Goal: Contribute content: Add original content to the website for others to see

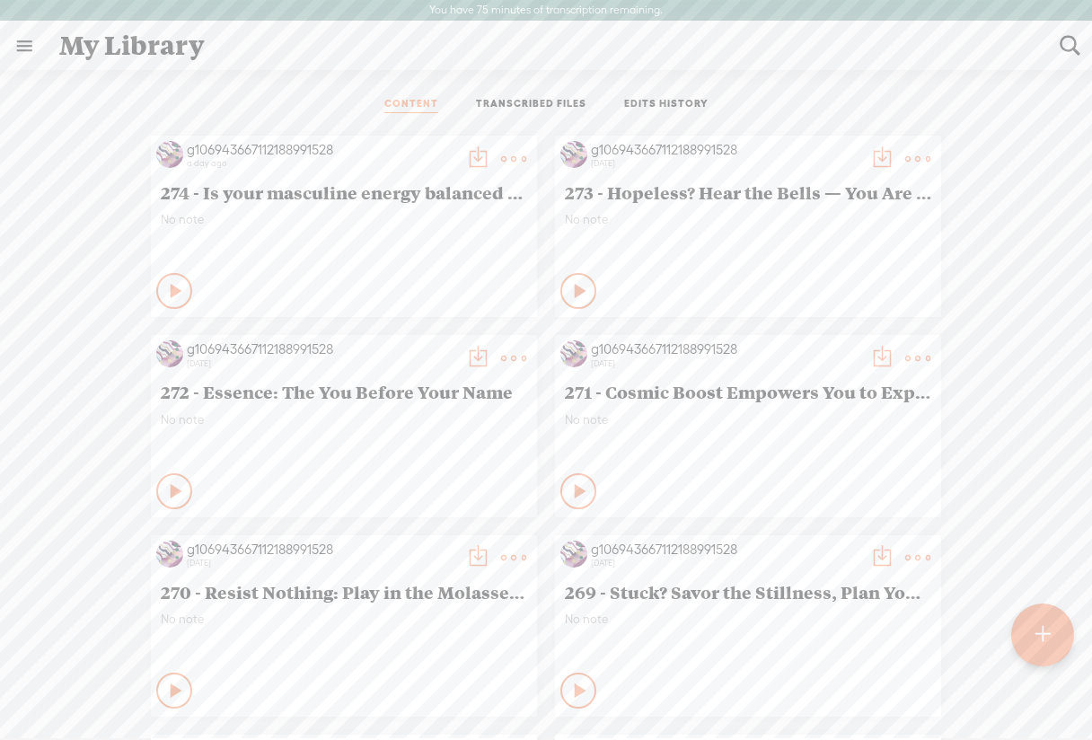
click at [1038, 634] on t at bounding box center [1041, 635] width 15 height 40
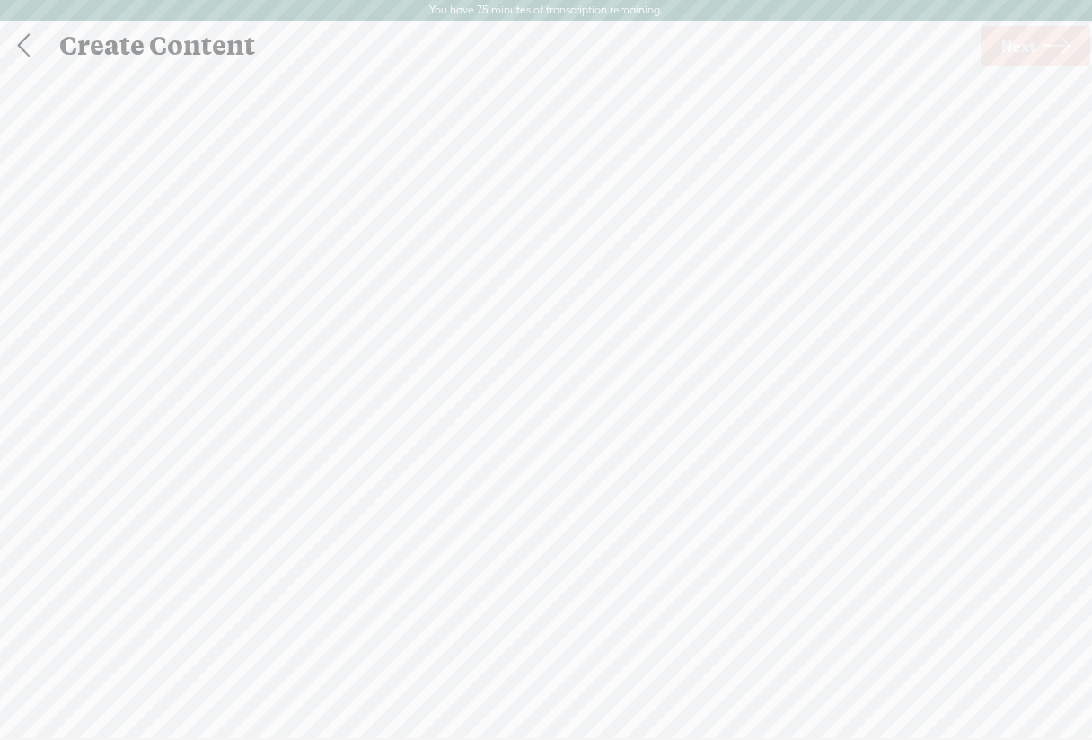
scroll to position [1, 0]
click at [1015, 48] on span "Next" at bounding box center [1018, 45] width 34 height 46
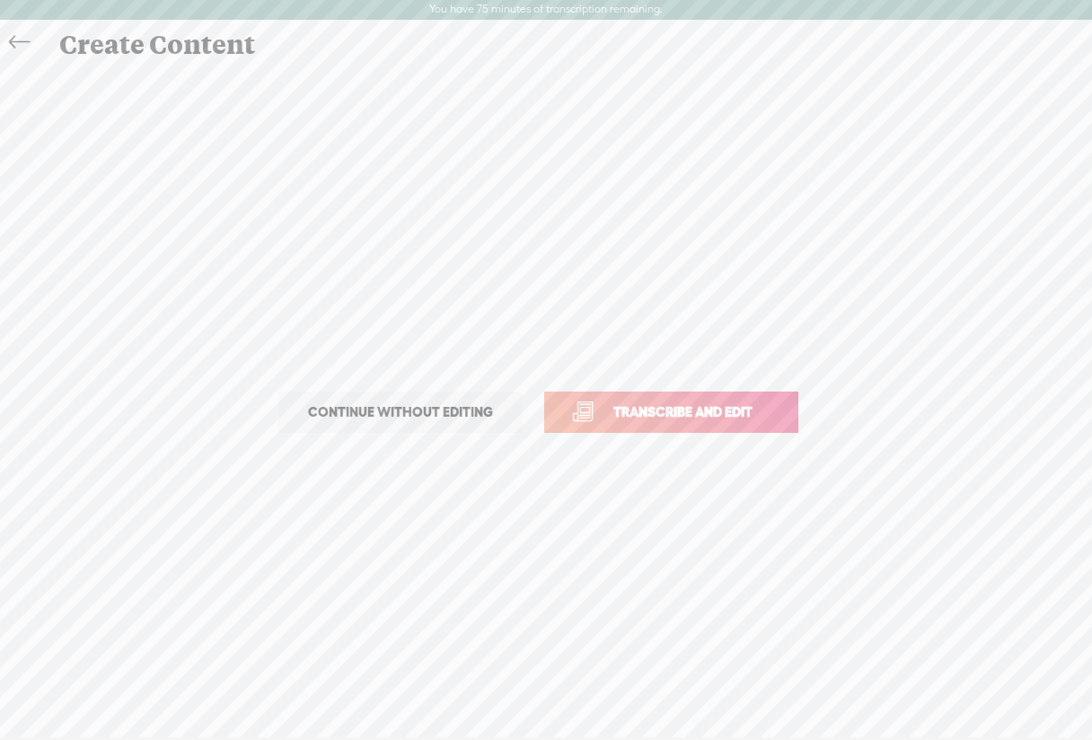
click at [647, 430] on link "Transcribe and edit" at bounding box center [671, 411] width 254 height 41
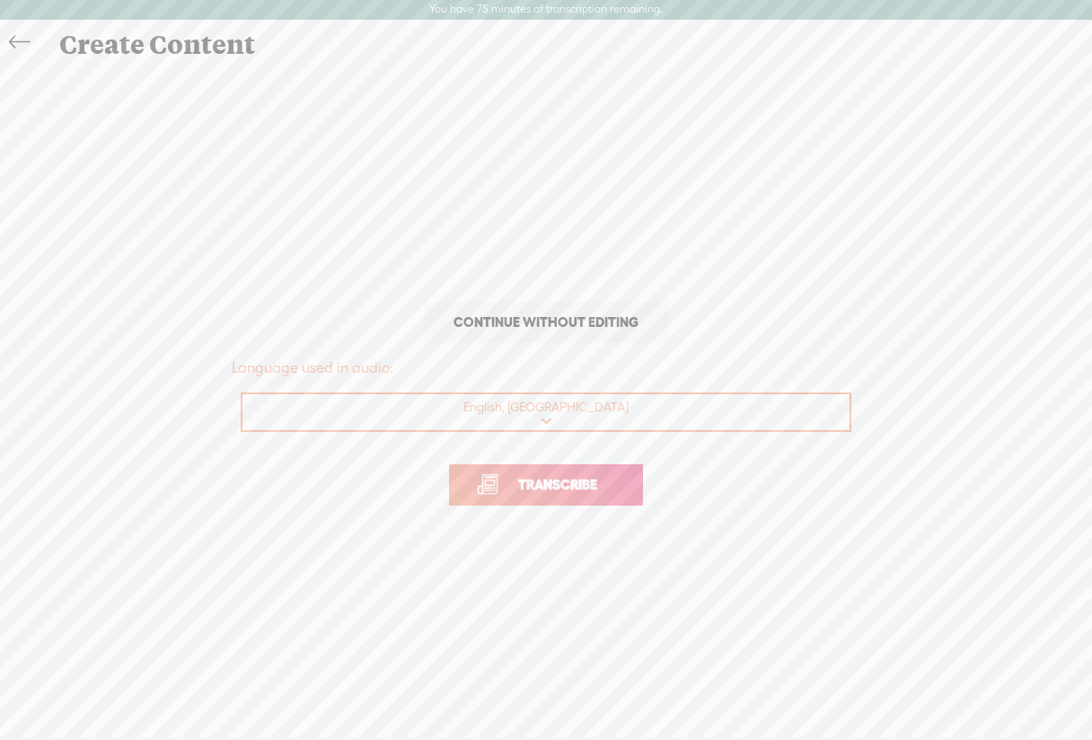
click at [536, 498] on link "Transcribe" at bounding box center [546, 484] width 194 height 41
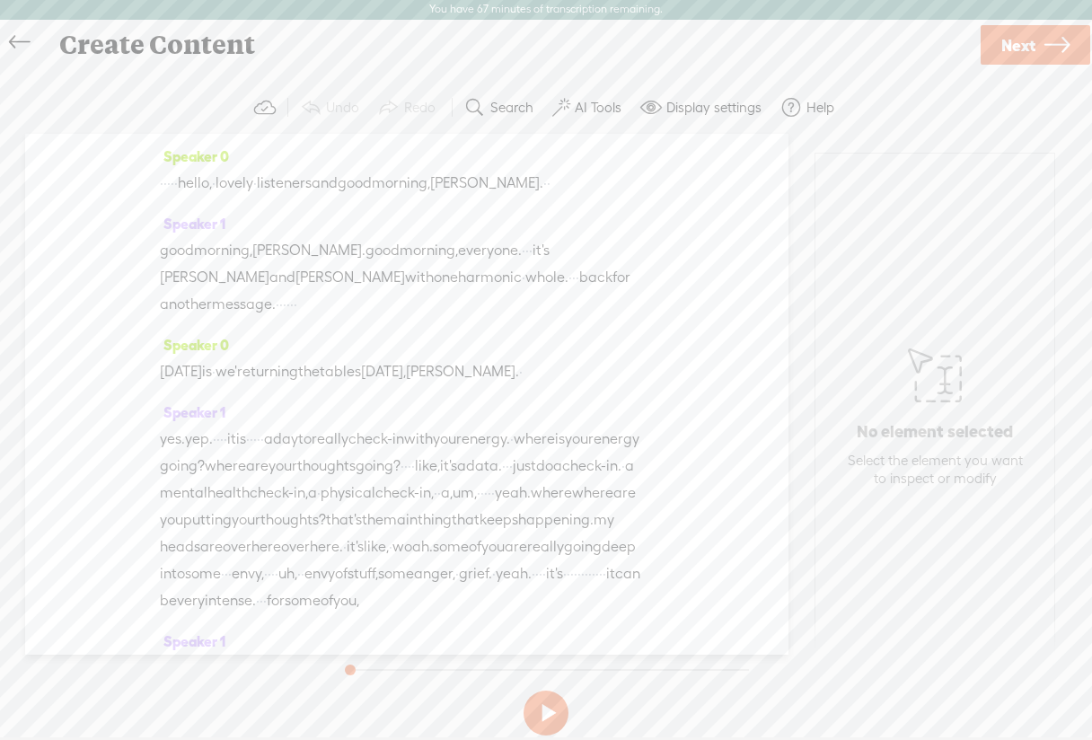
drag, startPoint x: 210, startPoint y: 185, endPoint x: 157, endPoint y: 185, distance: 53.0
click at [157, 185] on div "Speaker 0 · · · · · hello, · lovely · listeners and good morning, [PERSON_NAME]…" at bounding box center [406, 394] width 763 height 521
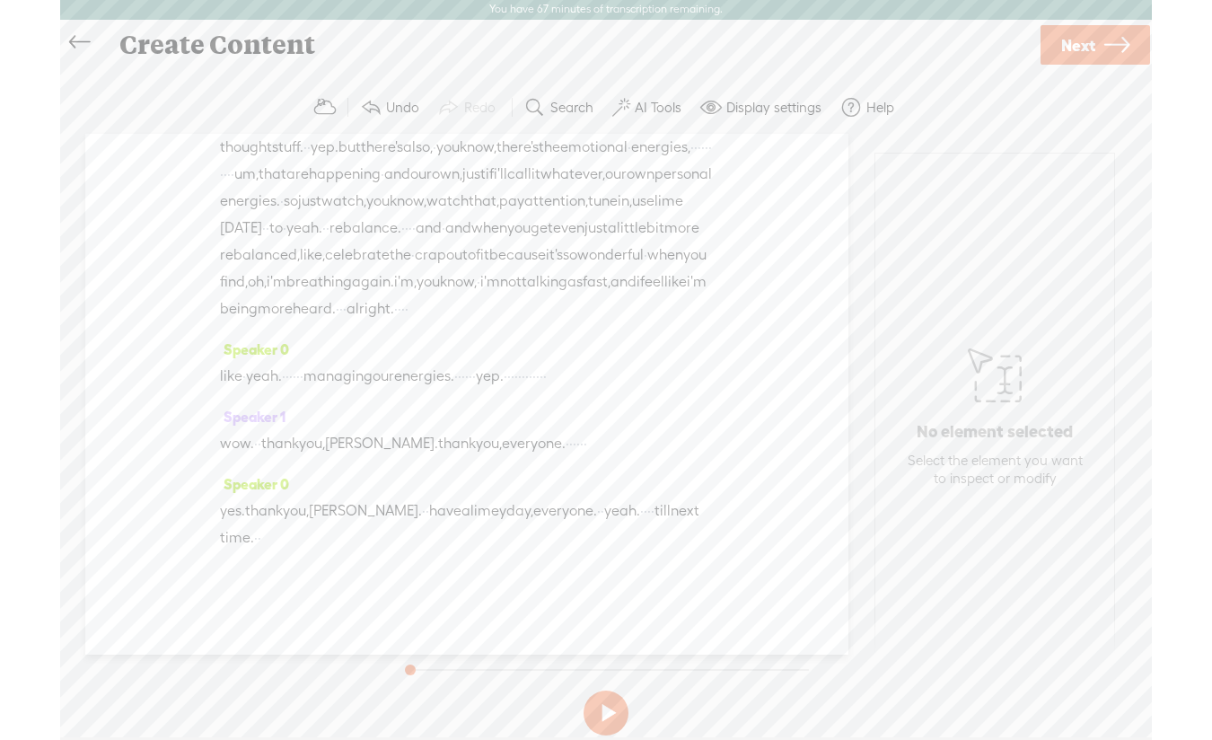
scroll to position [4658, 0]
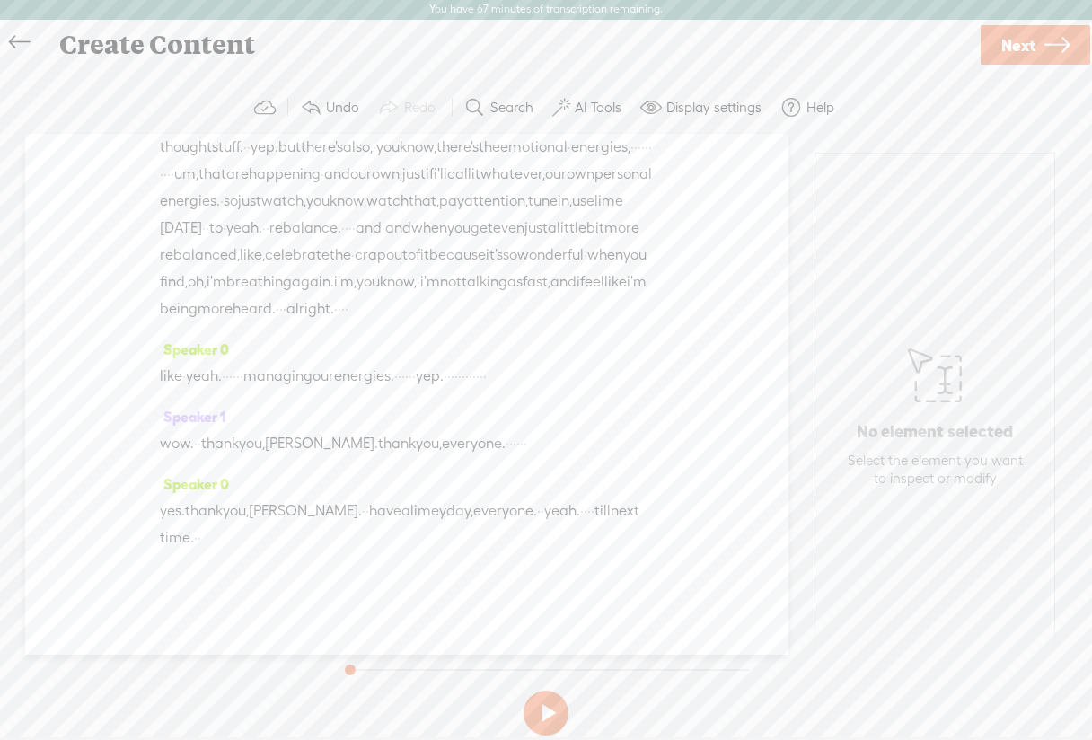
drag, startPoint x: 239, startPoint y: 543, endPoint x: 256, endPoint y: 543, distance: 17.1
click at [256, 543] on div "yes. thank you, [PERSON_NAME]. · · have a [GEOGRAPHIC_DATA] day, everyone. · · …" at bounding box center [407, 524] width 494 height 54
click at [541, 711] on button at bounding box center [545, 713] width 45 height 45
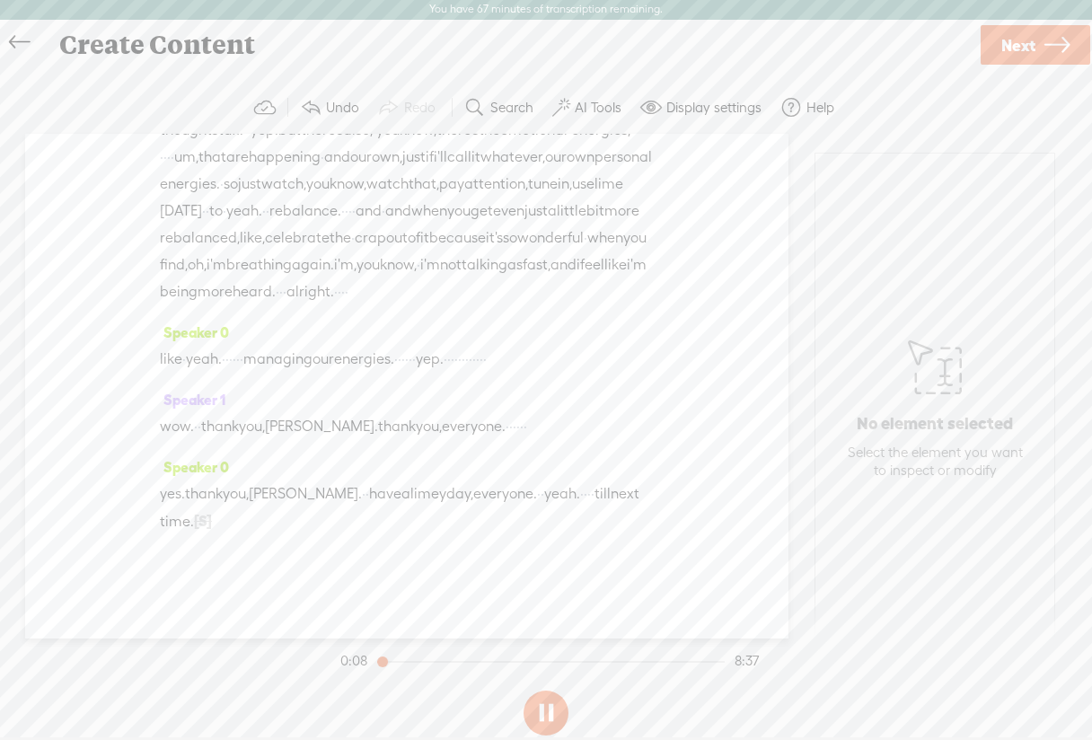
click at [540, 711] on button at bounding box center [545, 713] width 45 height 45
click at [1013, 51] on span "Next" at bounding box center [1018, 45] width 34 height 46
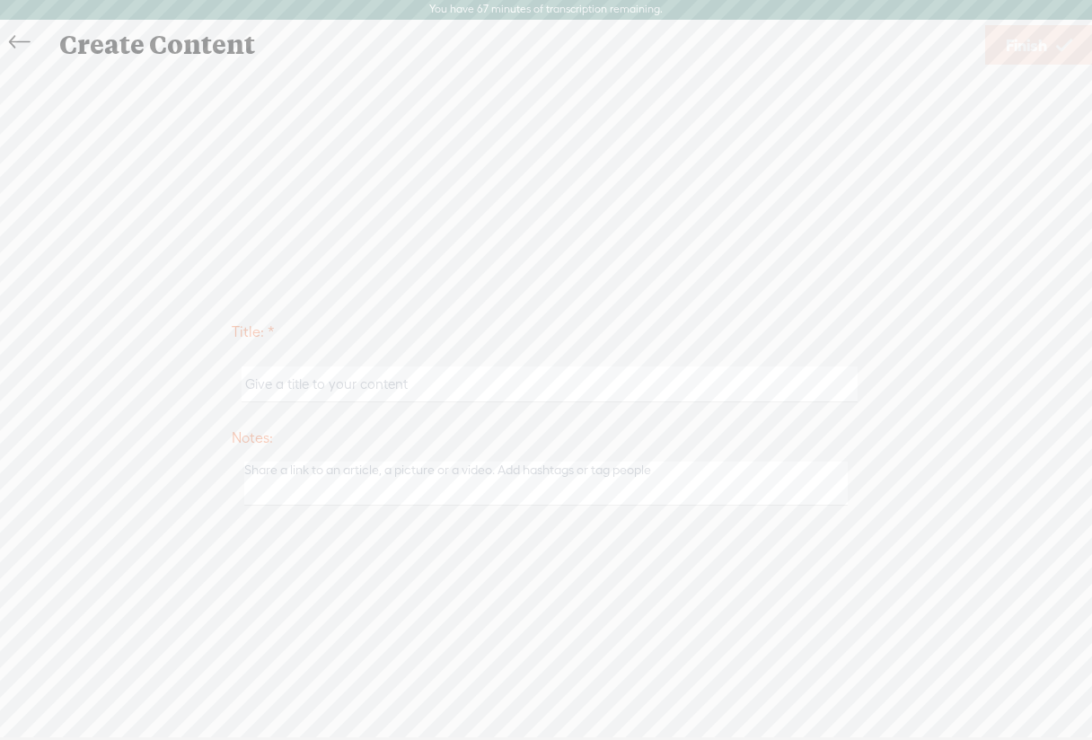
click at [279, 383] on input "text" at bounding box center [549, 383] width 615 height 35
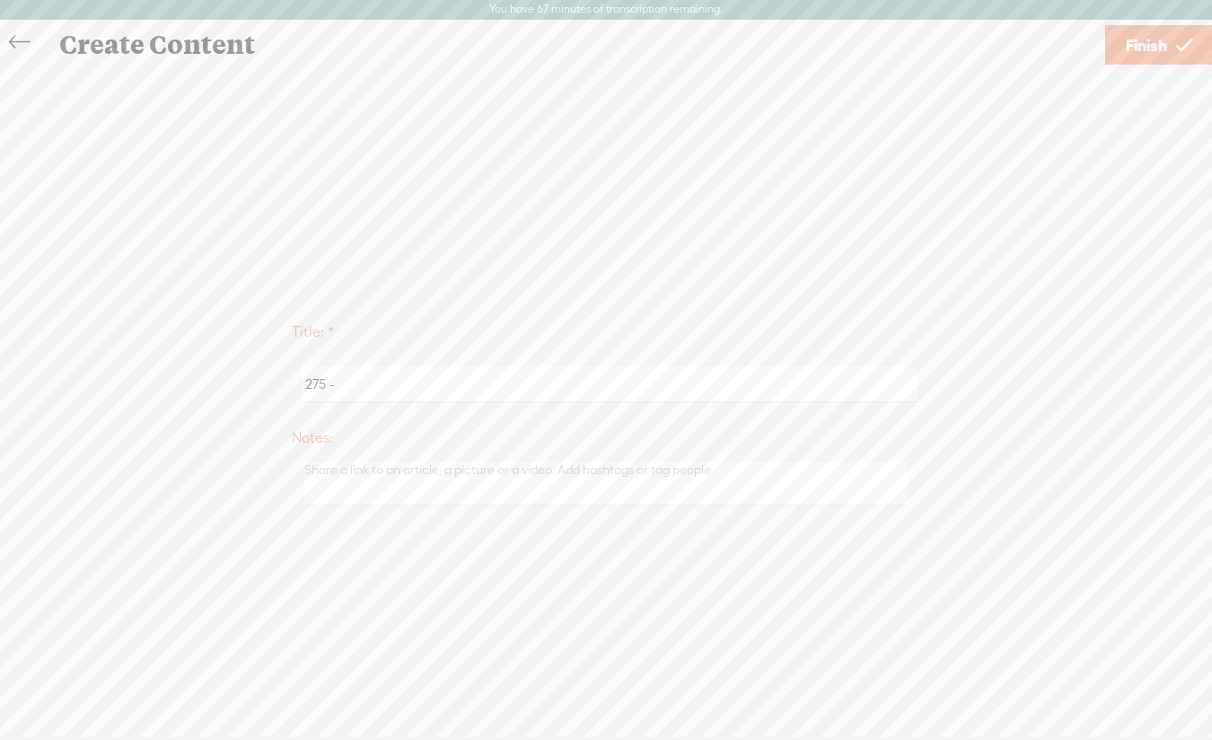
paste input "Squeeze the Drama Out: Lime to the Rescue"
type input "275 - Squeeze the Drama Out: Lime to the Rescue"
click at [1091, 52] on span "Finish" at bounding box center [1146, 45] width 41 height 46
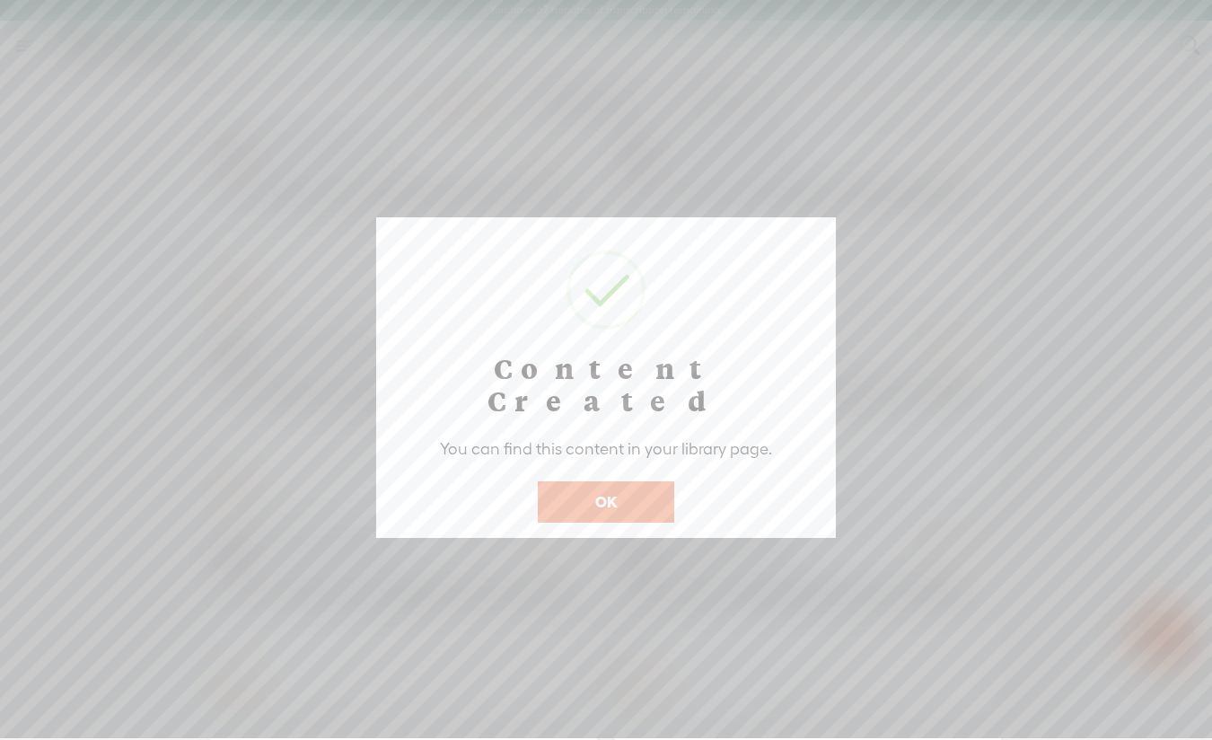
click at [607, 481] on button "OK" at bounding box center [606, 501] width 136 height 41
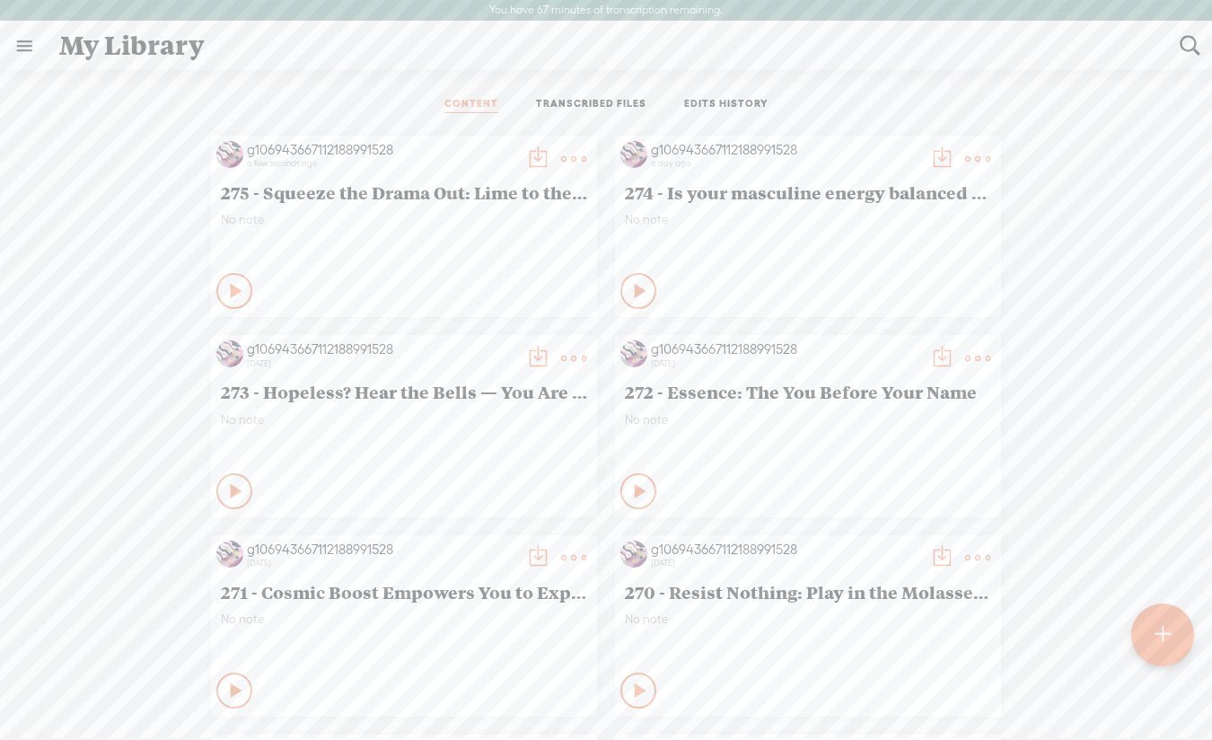
click at [561, 162] on t at bounding box center [573, 158] width 25 height 25
click at [476, 225] on link "Edit" at bounding box center [489, 218] width 180 height 41
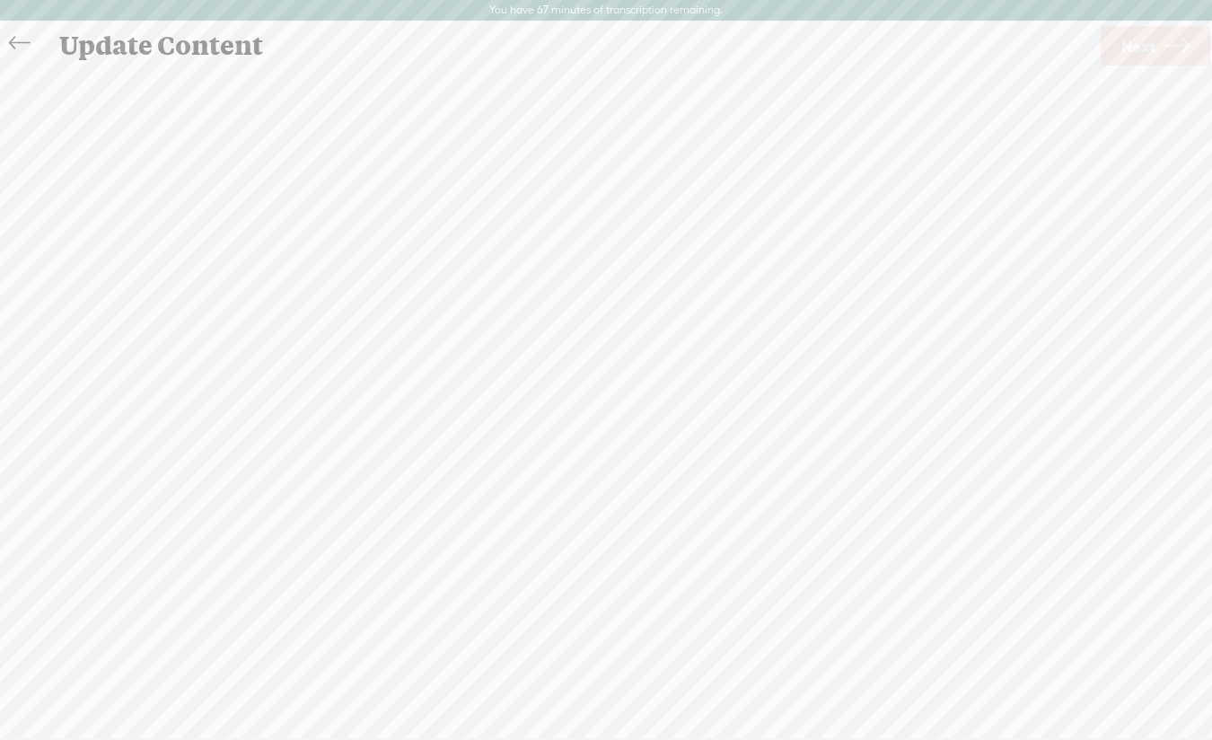
scroll to position [1, 0]
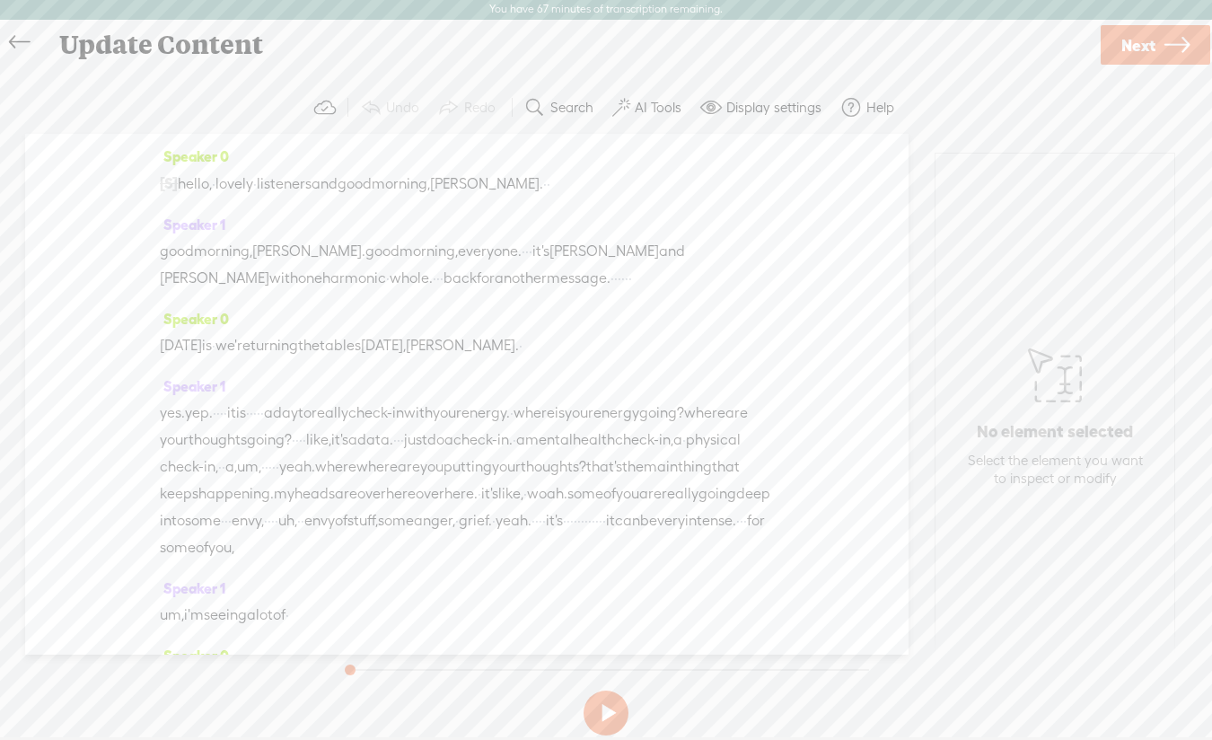
click at [1091, 54] on span "Next" at bounding box center [1139, 45] width 34 height 46
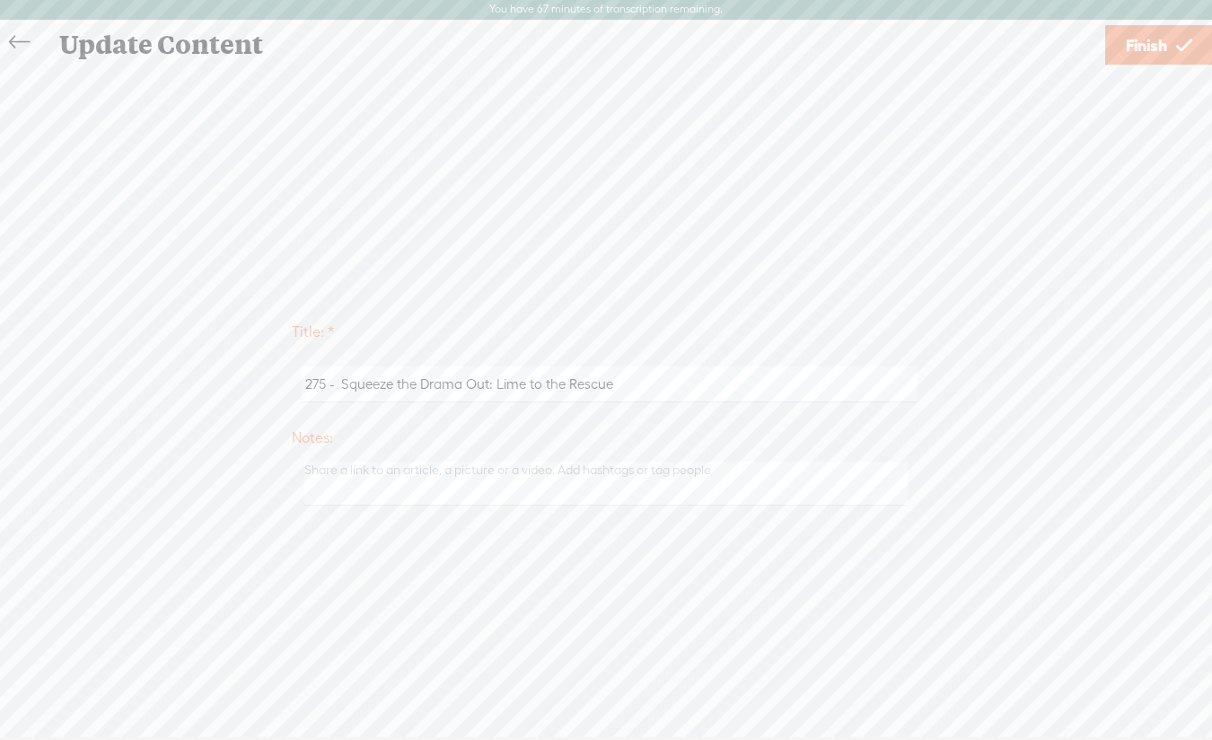
drag, startPoint x: 356, startPoint y: 385, endPoint x: 670, endPoint y: 386, distance: 314.3
click at [670, 386] on input "275 - Squeeze the Drama Out: Lime to the Rescue" at bounding box center [609, 383] width 615 height 35
paste input "Pucker Up! [PERSON_NAME]'s the New Zen Master, Baby"
type input "275 - Pucker Up! [PERSON_NAME]'s the New Zen Master, Baby"
click at [1091, 44] on span "Finish" at bounding box center [1146, 45] width 41 height 46
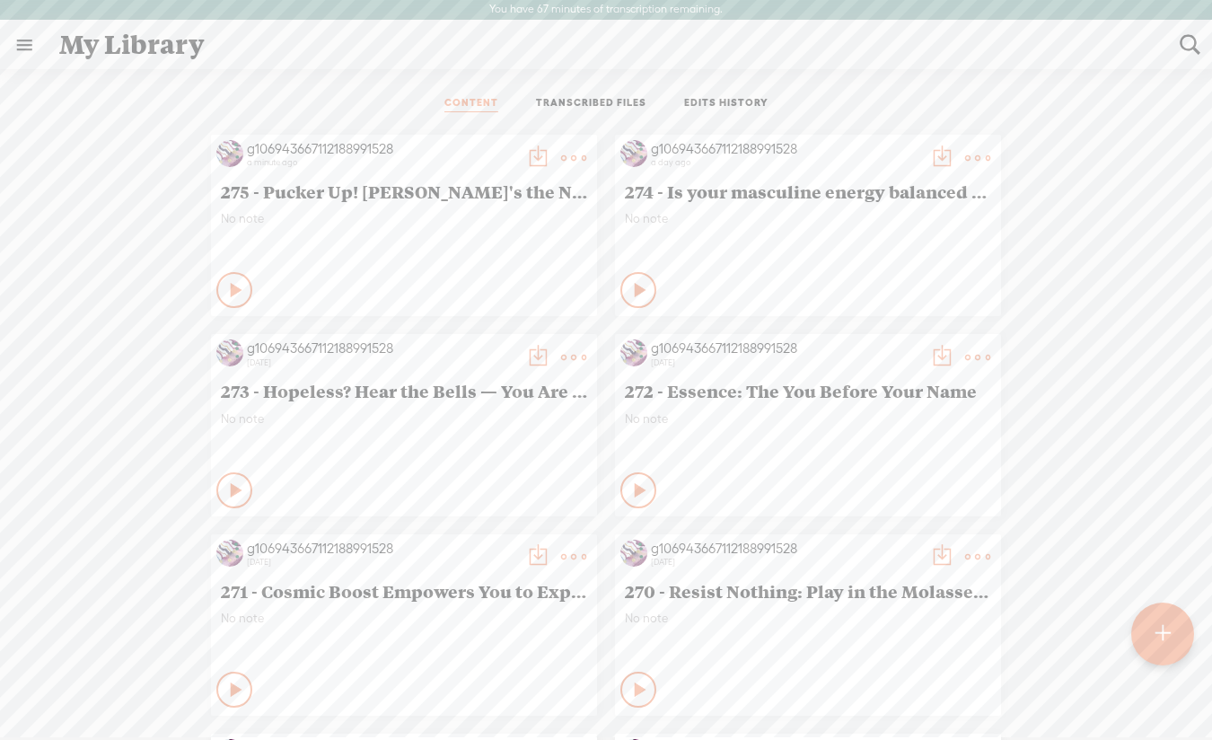
click at [535, 156] on t at bounding box center [537, 157] width 25 height 25
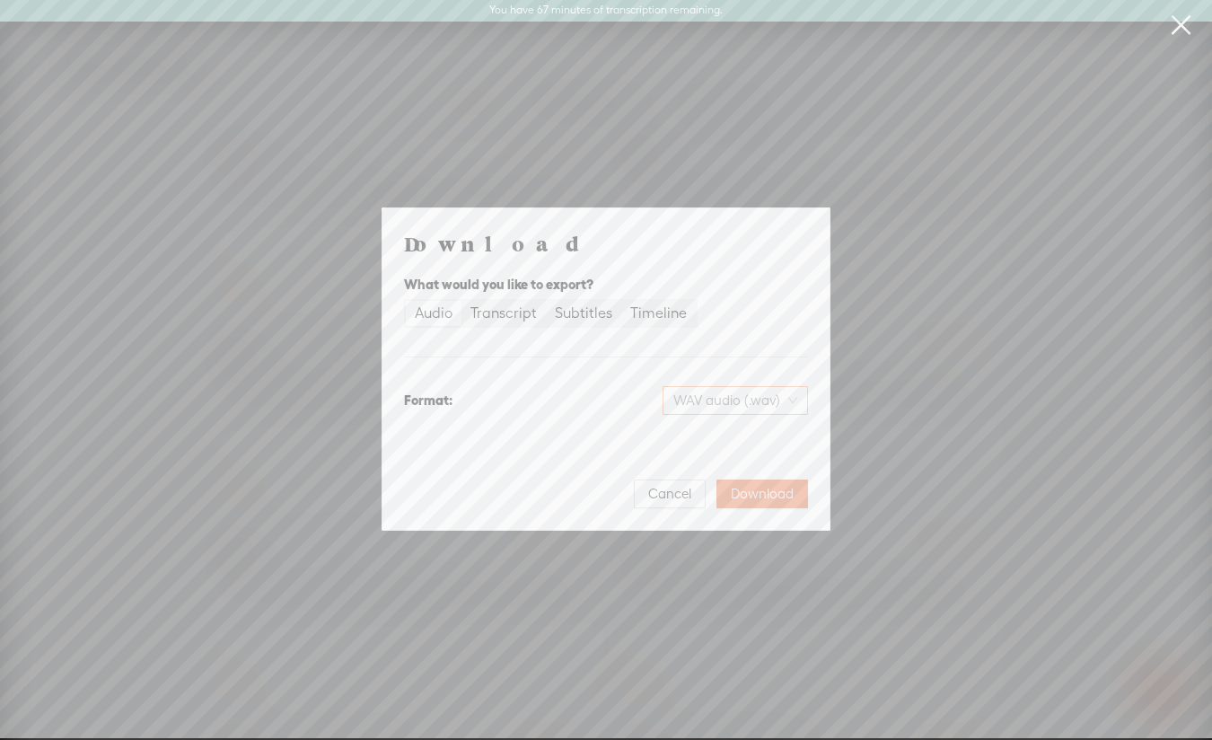
click at [744, 398] on span "WAV audio (.wav)" at bounding box center [735, 400] width 124 height 27
click at [727, 437] on div "MP3 audio (.mp3)" at bounding box center [720, 438] width 146 height 18
click at [749, 498] on span "Download" at bounding box center [762, 494] width 63 height 18
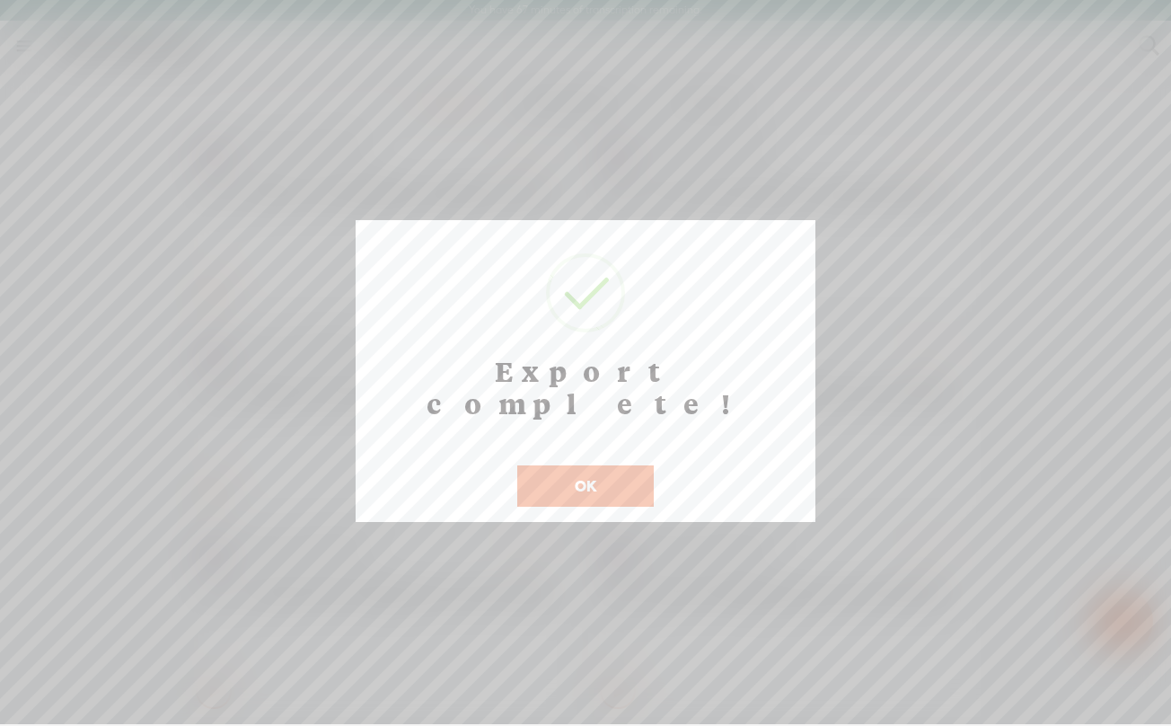
click at [578, 465] on button "OK" at bounding box center [585, 485] width 136 height 41
